Goal: Task Accomplishment & Management: Manage account settings

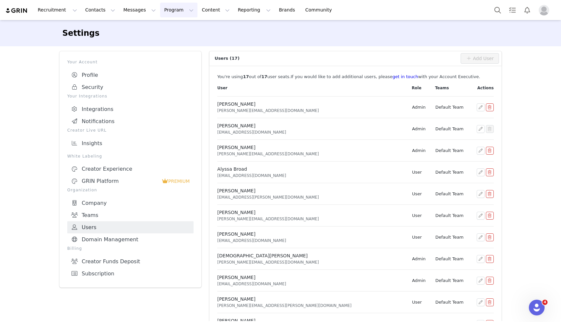
click at [161, 10] on button "Program Program" at bounding box center [178, 10] width 37 height 15
click at [162, 28] on p "Activations" at bounding box center [167, 29] width 25 height 7
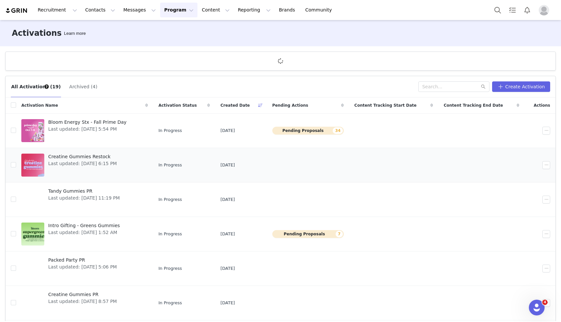
click at [52, 159] on span "Creatine Gummies Restock" at bounding box center [82, 156] width 69 height 7
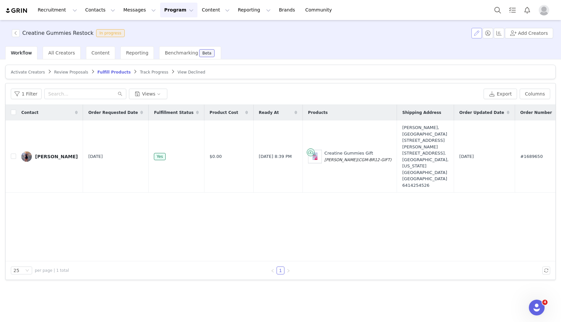
click at [480, 31] on button "button" at bounding box center [476, 33] width 10 height 10
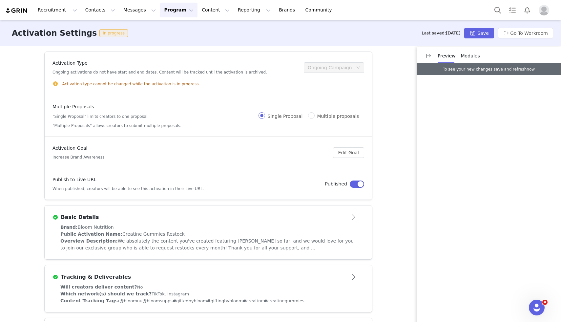
scroll to position [187, 0]
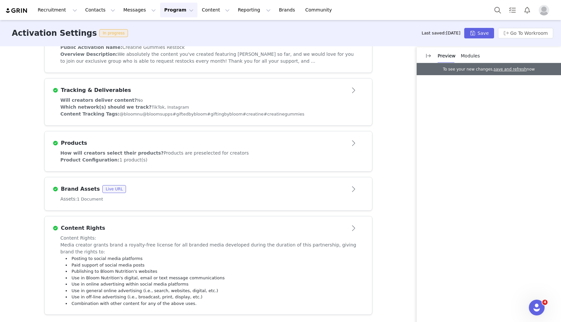
click at [198, 251] on div "Media creator grants brand a royalty-free license for all branded media develop…" at bounding box center [208, 273] width 296 height 65
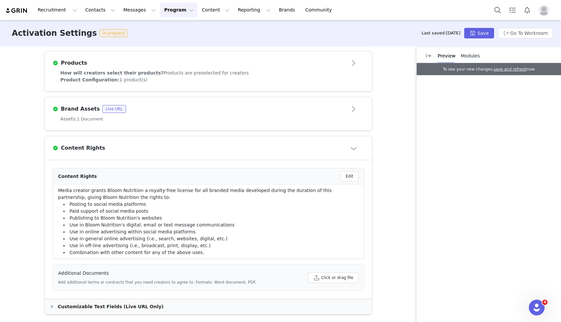
scroll to position [0, 0]
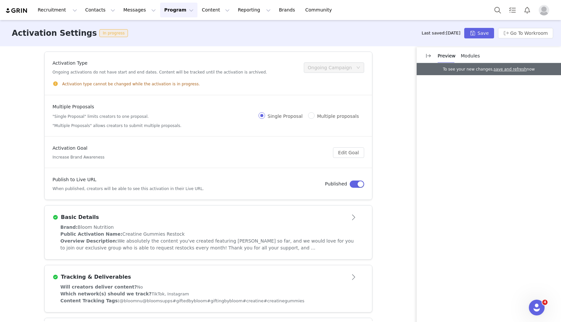
click at [175, 89] on article "Activation Type Ongoing activations do not have start and end dates. Content wi…" at bounding box center [208, 73] width 327 height 43
click at [147, 240] on span "We absolutely the content you've created featuring [PERSON_NAME] so far, and we…" at bounding box center [206, 244] width 293 height 12
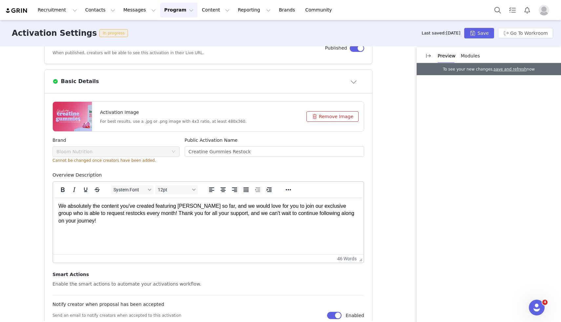
scroll to position [28, 0]
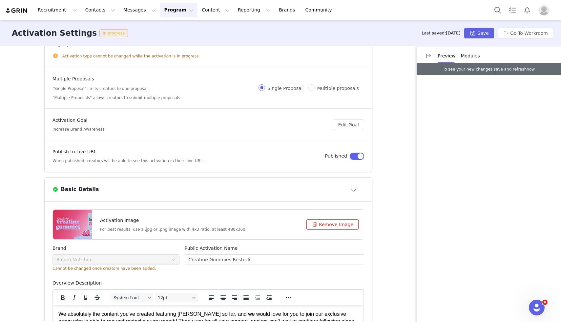
click at [166, 16] on button "Program Program" at bounding box center [178, 10] width 37 height 15
click at [163, 30] on p "Activations" at bounding box center [167, 29] width 25 height 7
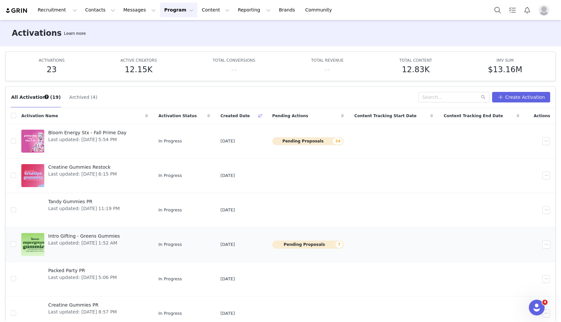
click at [69, 238] on span "Intro Gifting - Greens Gummies" at bounding box center [83, 235] width 71 height 7
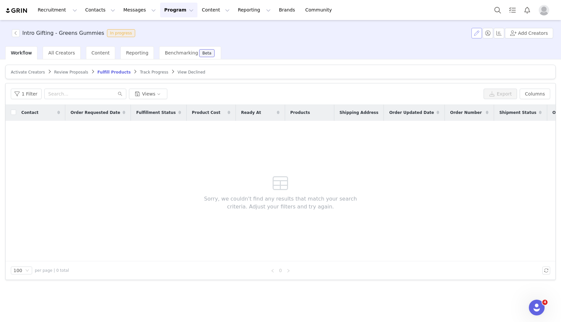
click at [477, 32] on button "button" at bounding box center [476, 33] width 10 height 10
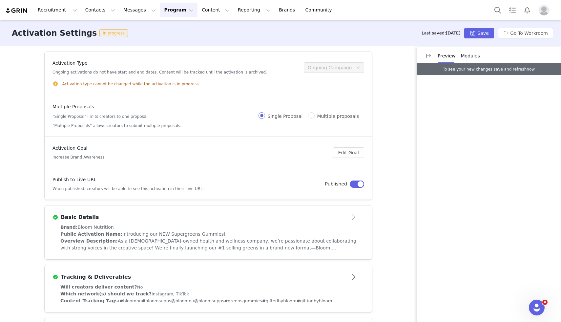
click at [131, 238] on div "Overview Description: As a [DEMOGRAPHIC_DATA]-owned health and wellness company…" at bounding box center [208, 244] width 296 height 14
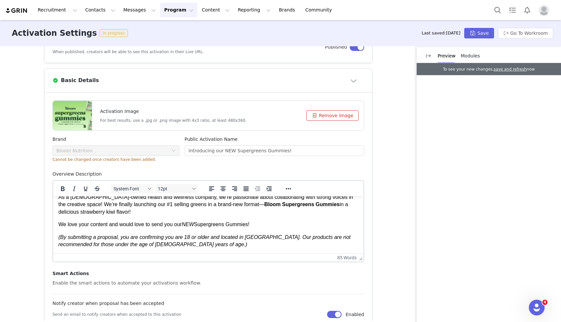
scroll to position [8, 0]
